Goal: Transaction & Acquisition: Purchase product/service

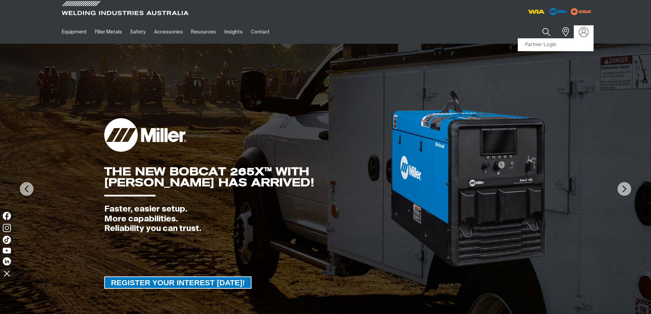
click at [582, 33] on img at bounding box center [584, 32] width 10 height 10
click at [575, 44] on link "Partner Login" at bounding box center [555, 45] width 75 height 13
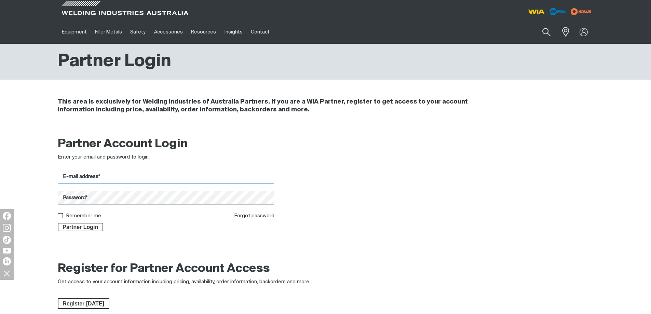
type input "lambton@gasweld.com.au"
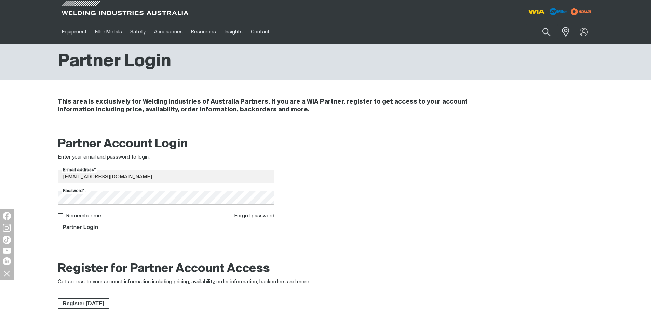
click at [88, 232] on div "Partner Account Login Enter your email and password to login. E-mail address* l…" at bounding box center [325, 186] width 547 height 108
click at [88, 230] on span "Partner Login" at bounding box center [80, 227] width 44 height 9
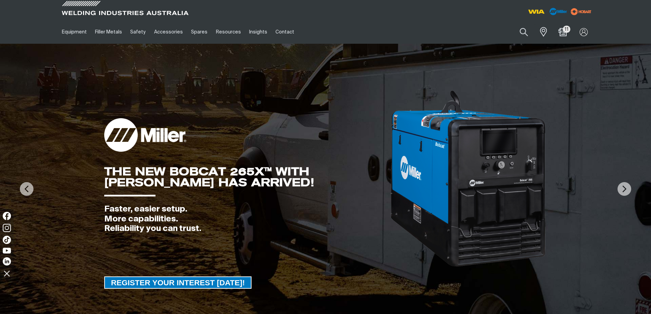
click at [534, 42] on div "Search When search results are available use up and down arrows to review and e…" at bounding box center [527, 32] width 134 height 24
click at [528, 35] on button "Search products" at bounding box center [525, 32] width 28 height 19
click at [466, 35] on input "Search" at bounding box center [482, 31] width 105 height 15
paste input "MR164902"
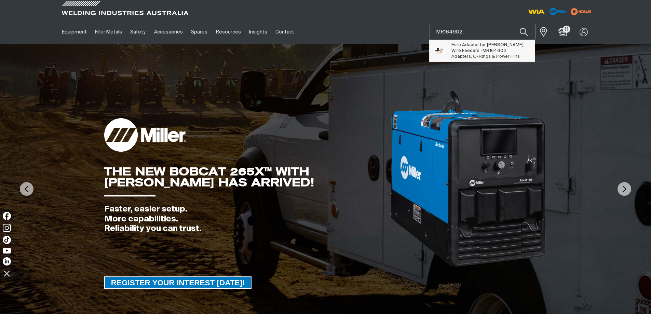
type input "MR164902"
click at [471, 45] on span "Euro Adaptor for Miller Wire Feeders - MR164902" at bounding box center [491, 48] width 78 height 12
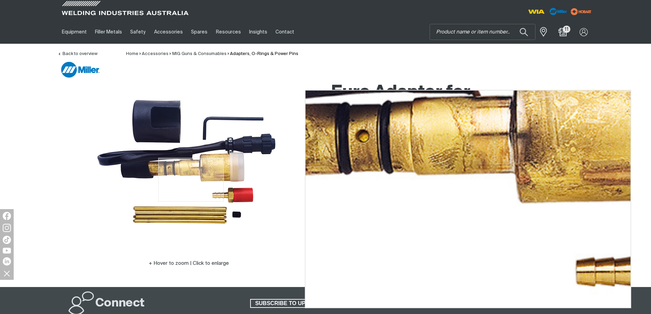
click at [191, 180] on img at bounding box center [189, 164] width 220 height 146
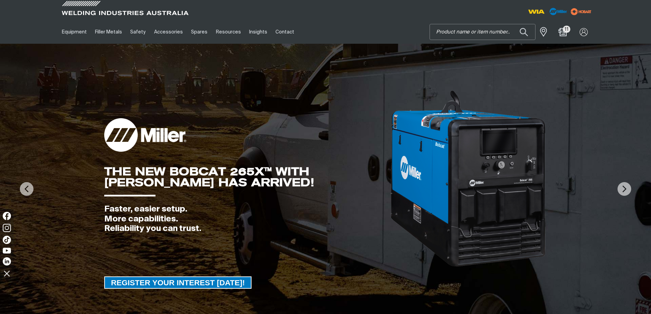
click at [468, 33] on input "Search" at bounding box center [482, 31] width 105 height 15
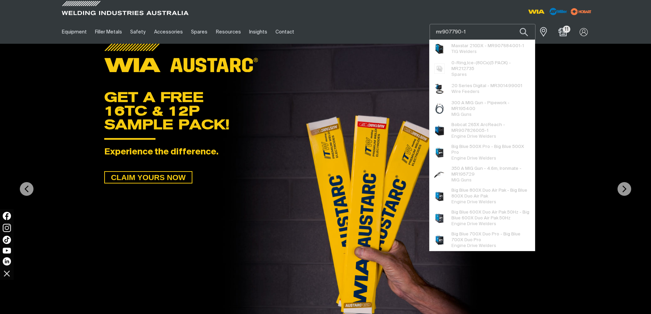
type input "mr907790-1"
click at [513, 24] on button "Search products" at bounding box center [524, 32] width 23 height 16
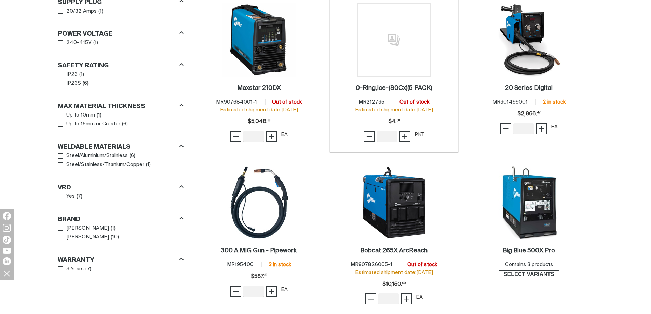
scroll to position [205, 0]
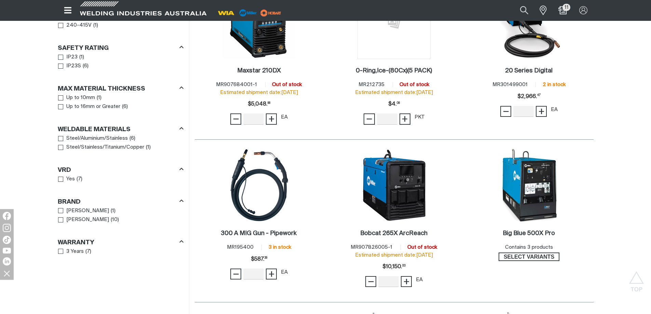
scroll to position [137, 0]
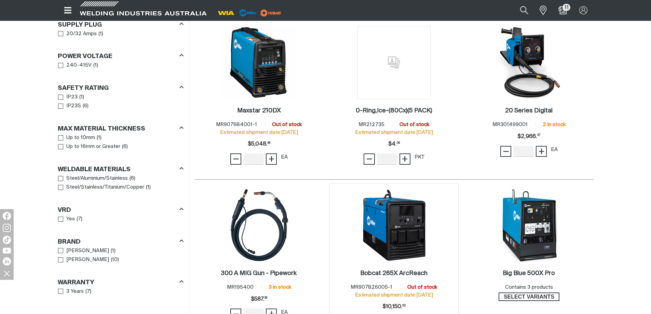
click at [392, 225] on img at bounding box center [394, 225] width 73 height 73
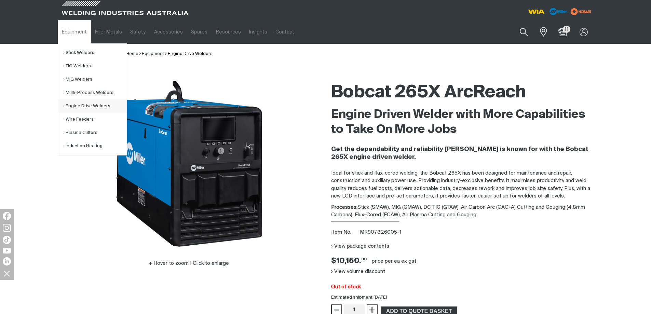
click at [94, 108] on link "Engine Drive Welders" at bounding box center [95, 106] width 64 height 13
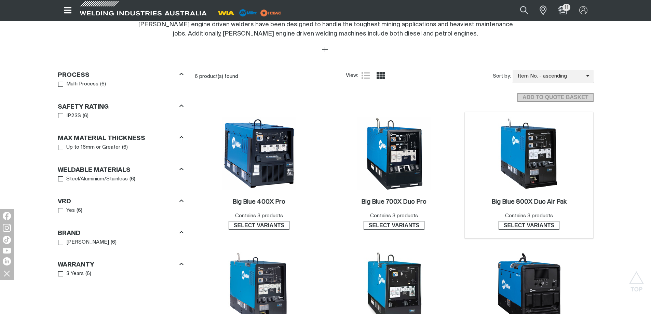
scroll to position [308, 0]
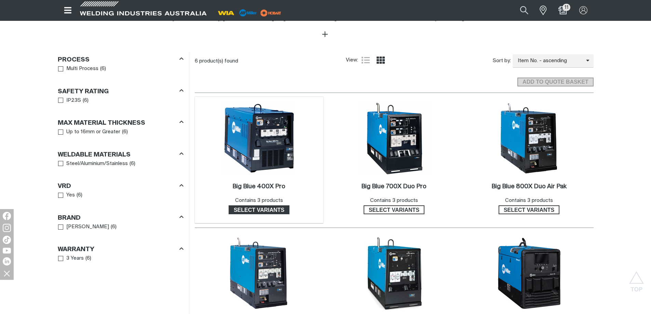
click at [279, 209] on span "Select variants" at bounding box center [258, 210] width 59 height 9
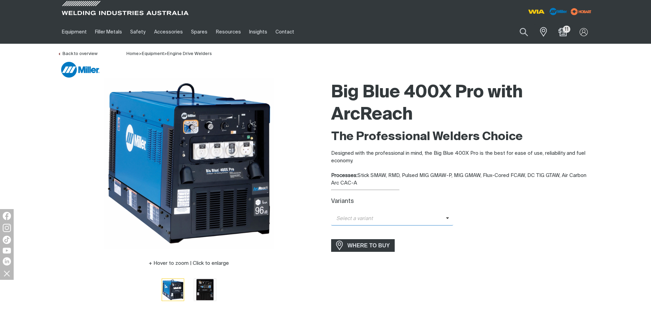
click at [417, 220] on span "Select a variant" at bounding box center [388, 219] width 115 height 8
click at [418, 230] on span "Big Blue 400X Pro ArcReach" at bounding box center [392, 231] width 122 height 10
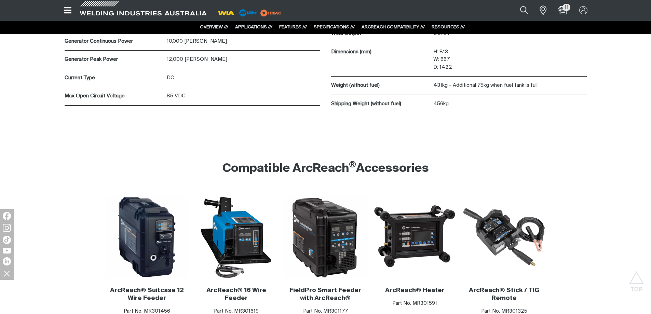
scroll to position [1265, 0]
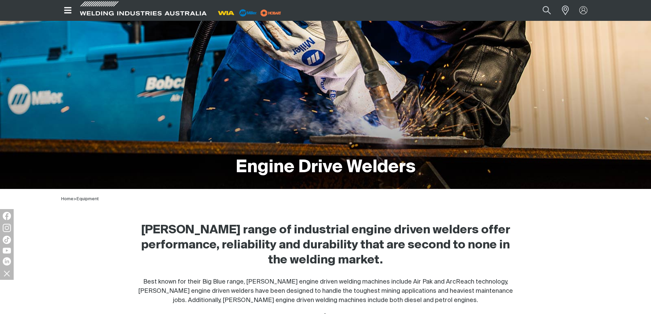
scroll to position [137, 0]
